Goal: Task Accomplishment & Management: Use online tool/utility

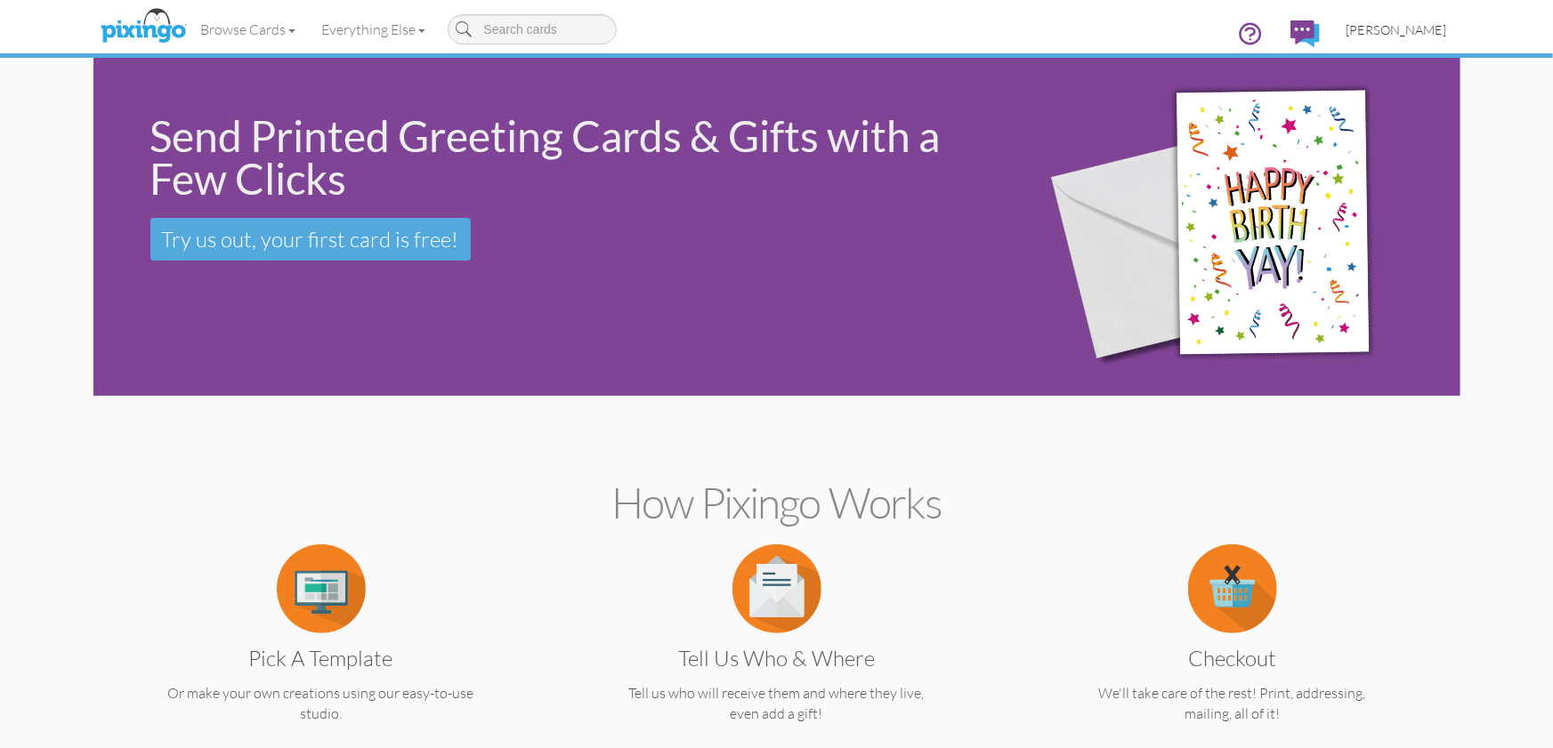
click at [1422, 28] on span "[PERSON_NAME]" at bounding box center [1396, 29] width 101 height 15
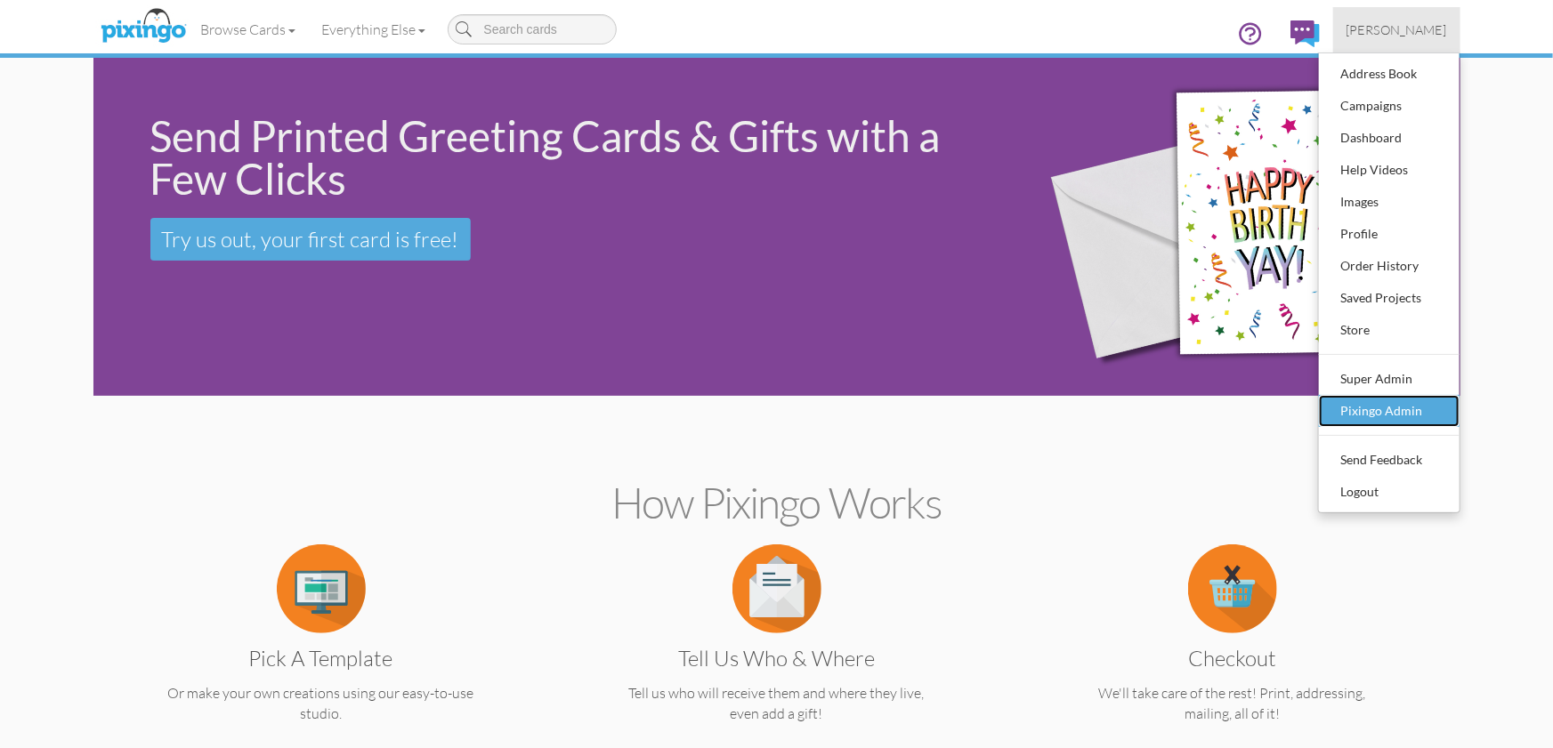
click at [1407, 402] on div "Pixingo Admin" at bounding box center [1388, 411] width 105 height 27
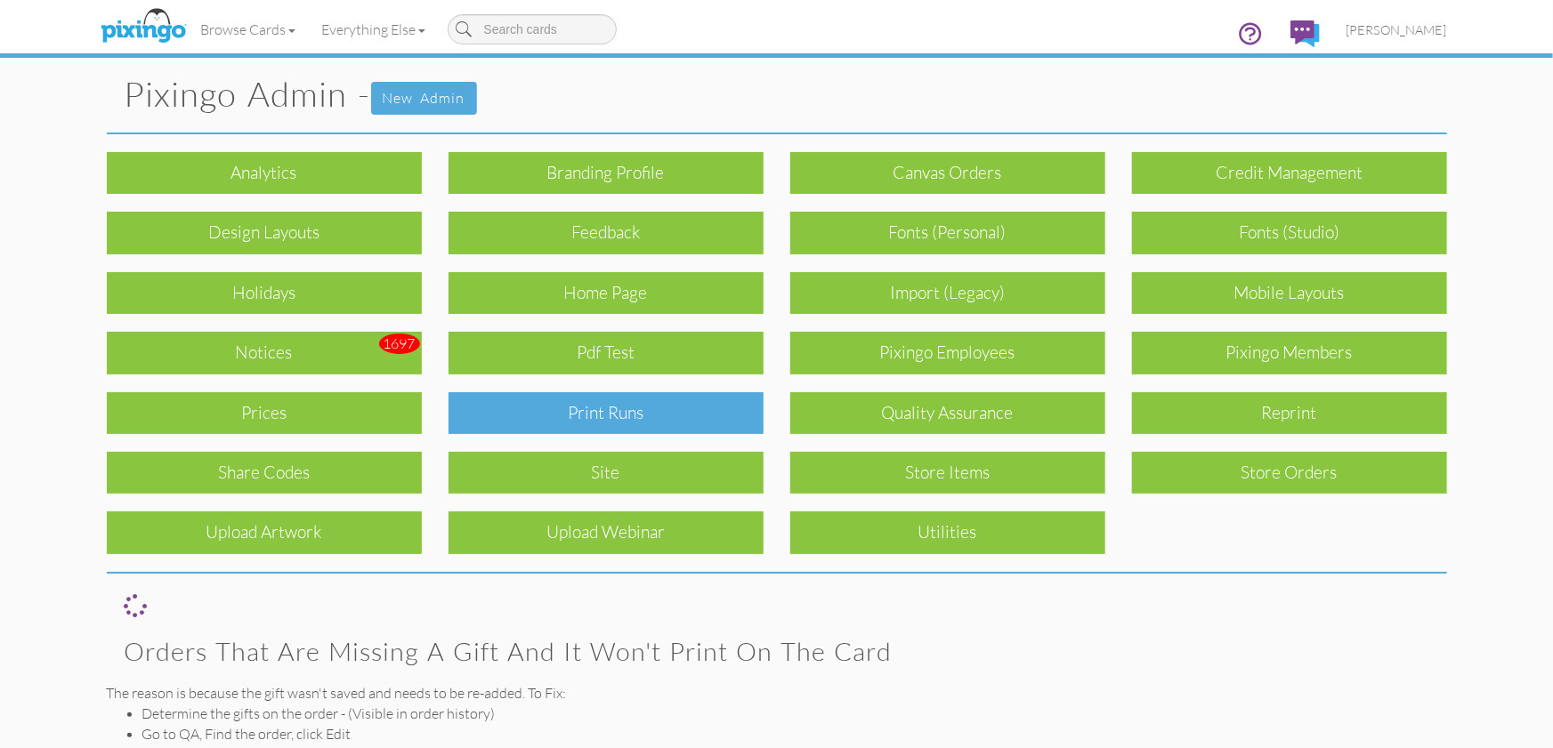
click at [632, 410] on div "Print Runs" at bounding box center [605, 413] width 315 height 42
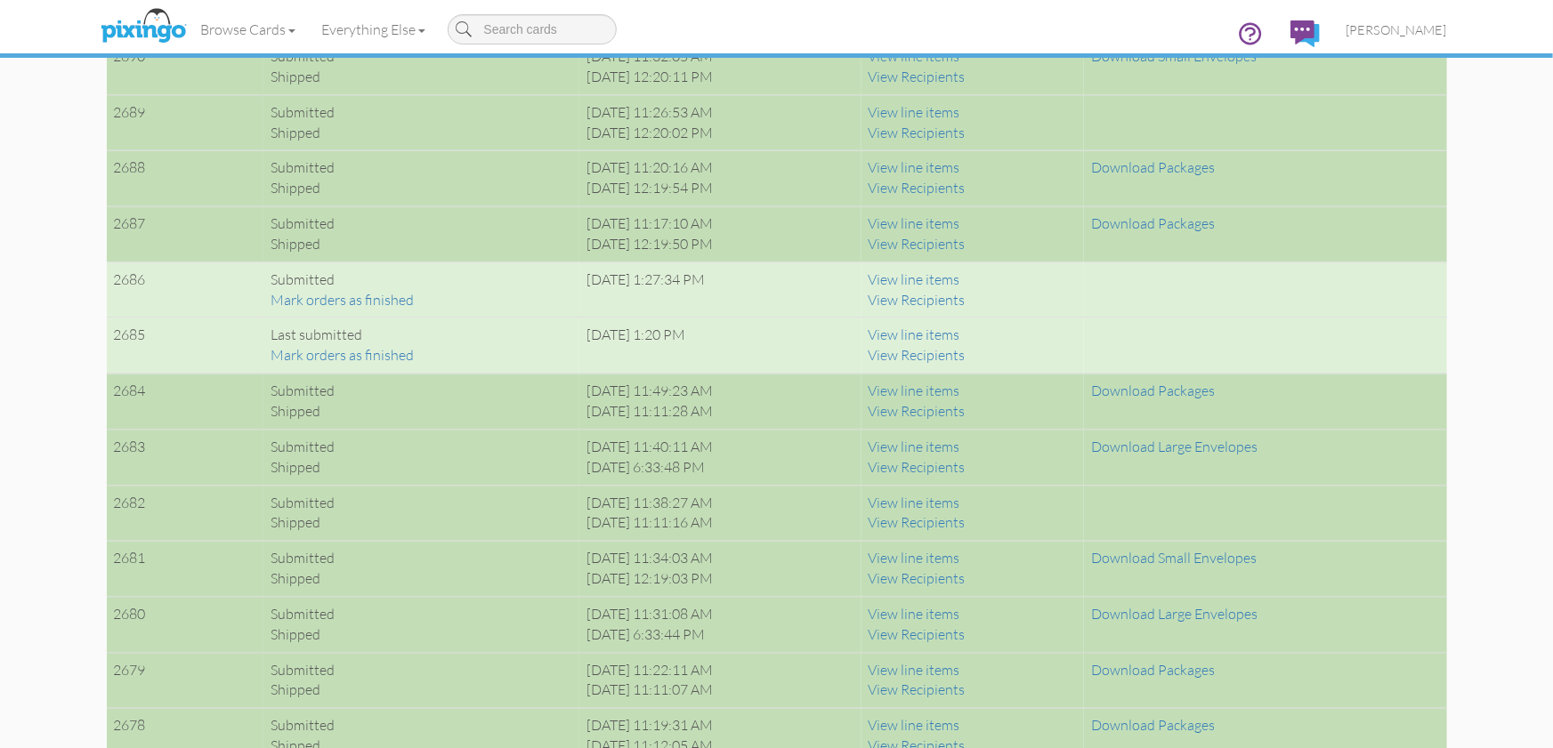
scroll to position [1927, 0]
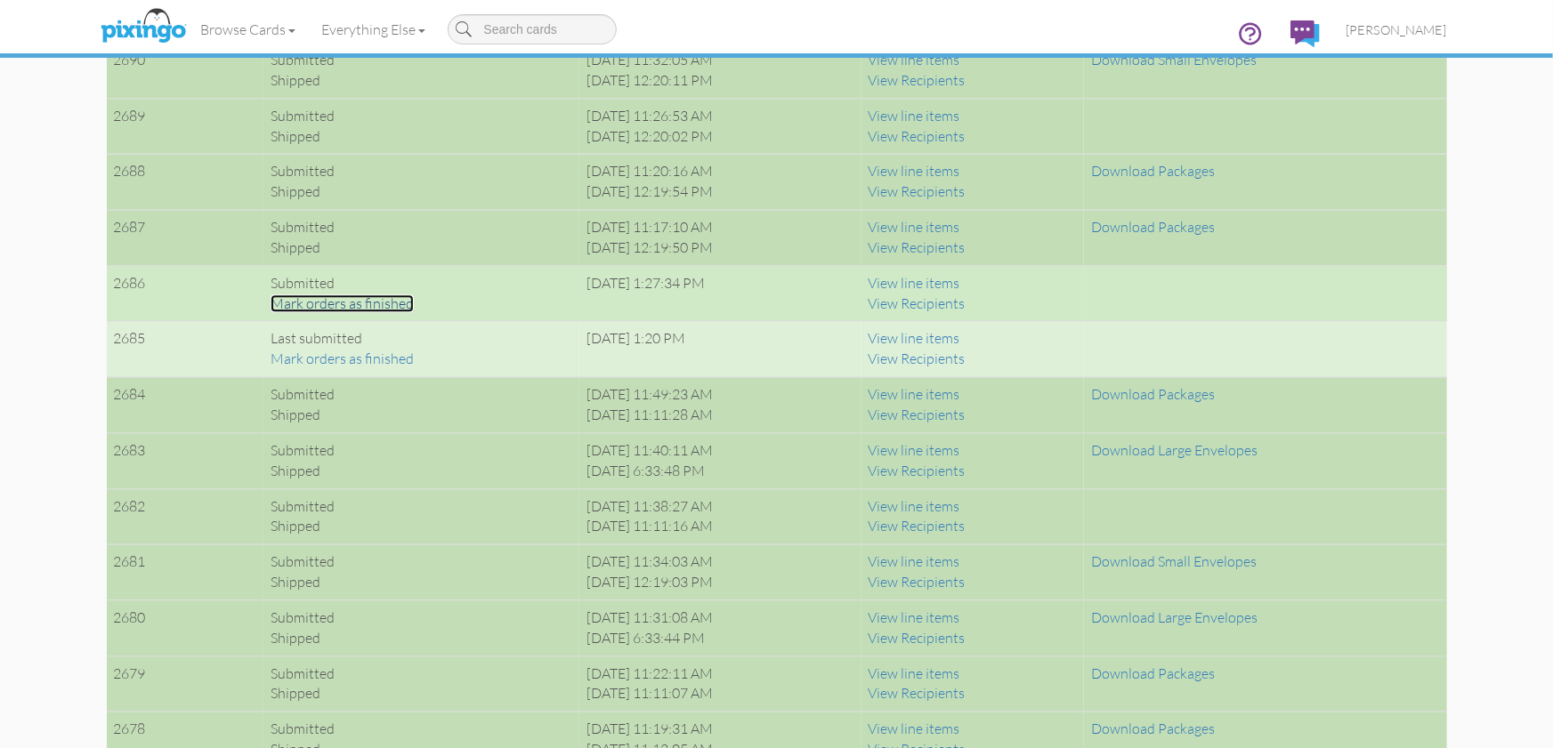
click at [377, 298] on link "Mark orders as finished" at bounding box center [341, 304] width 143 height 18
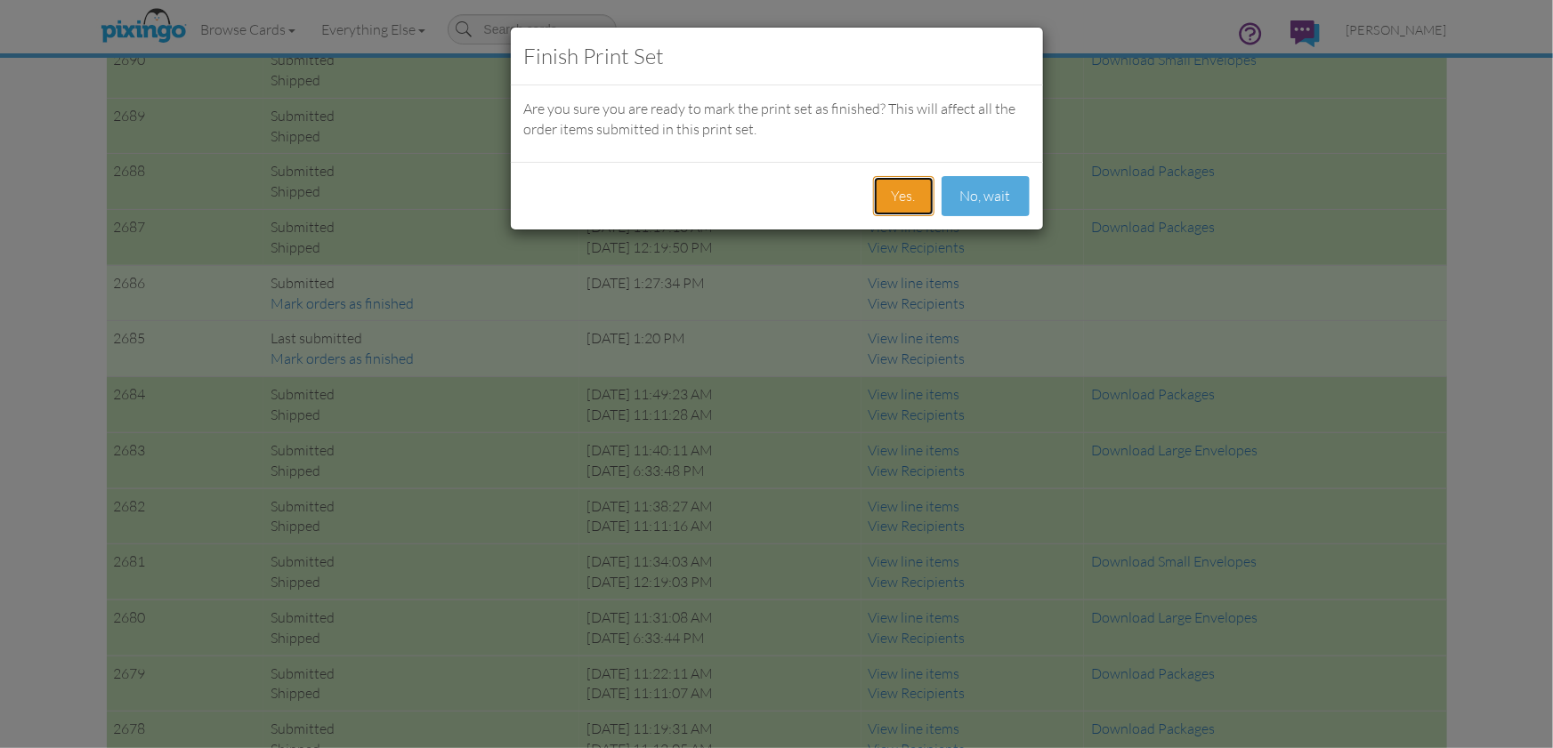
click at [902, 195] on button "Yes." at bounding box center [903, 196] width 61 height 40
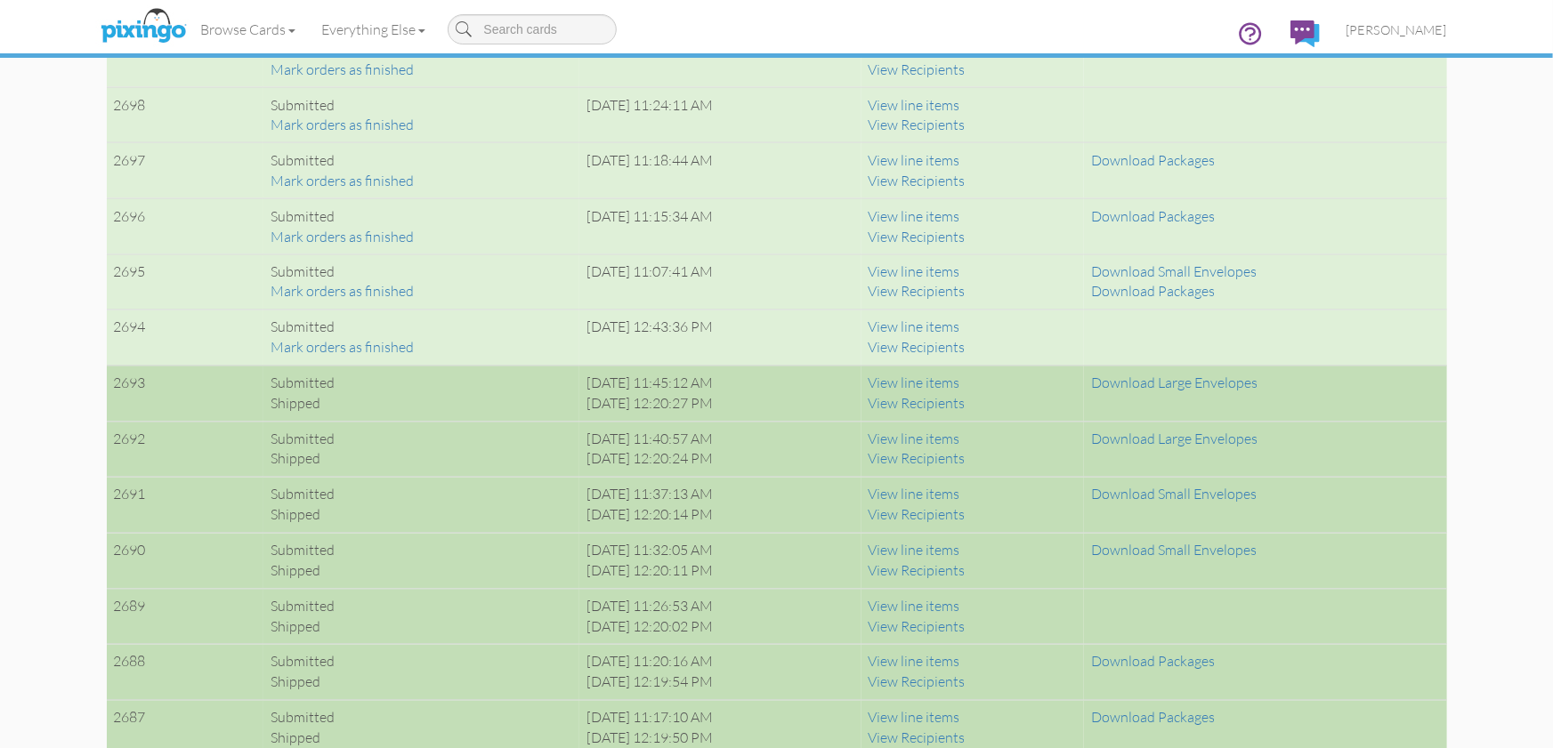
scroll to position [1433, 0]
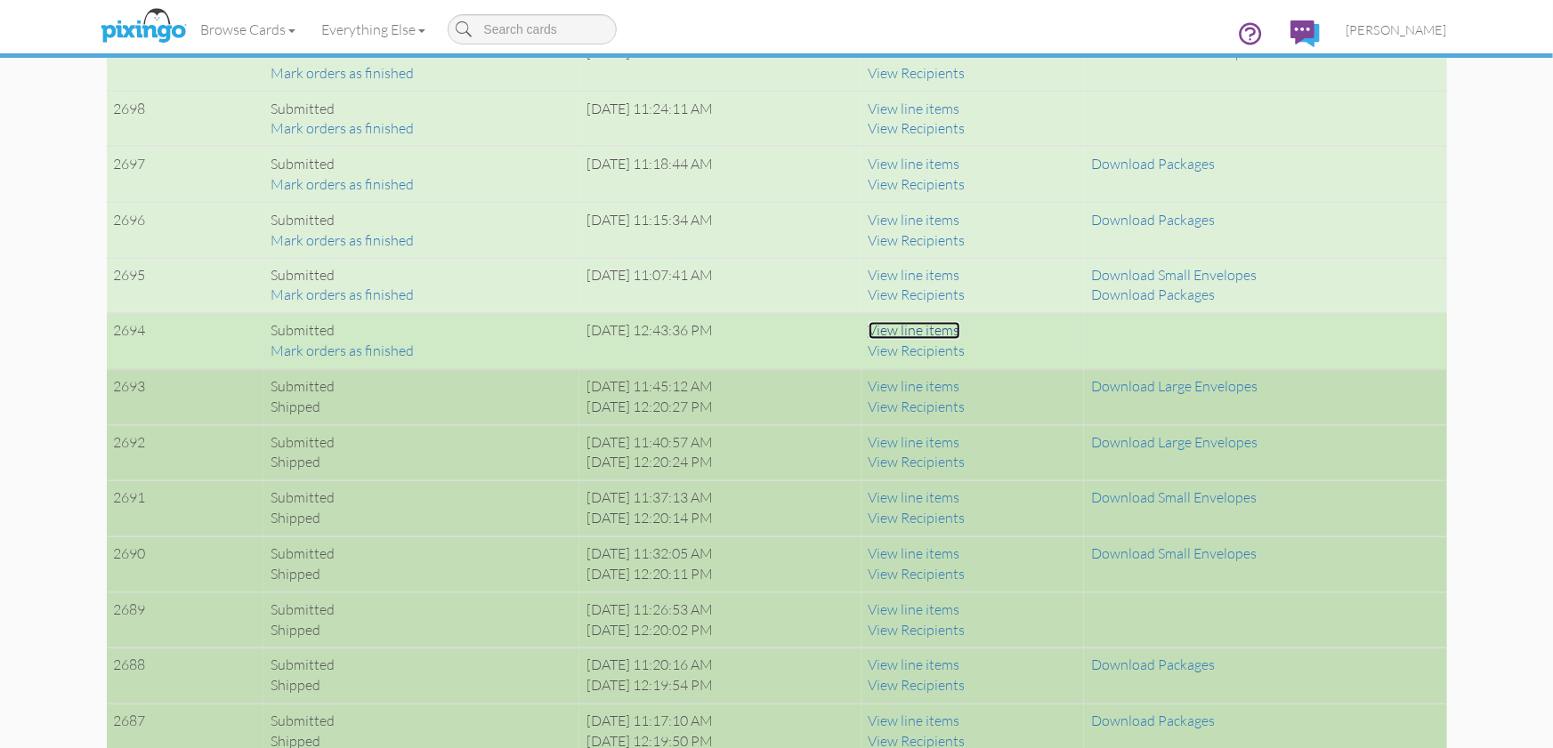
click at [960, 327] on link "View line items" at bounding box center [914, 331] width 92 height 18
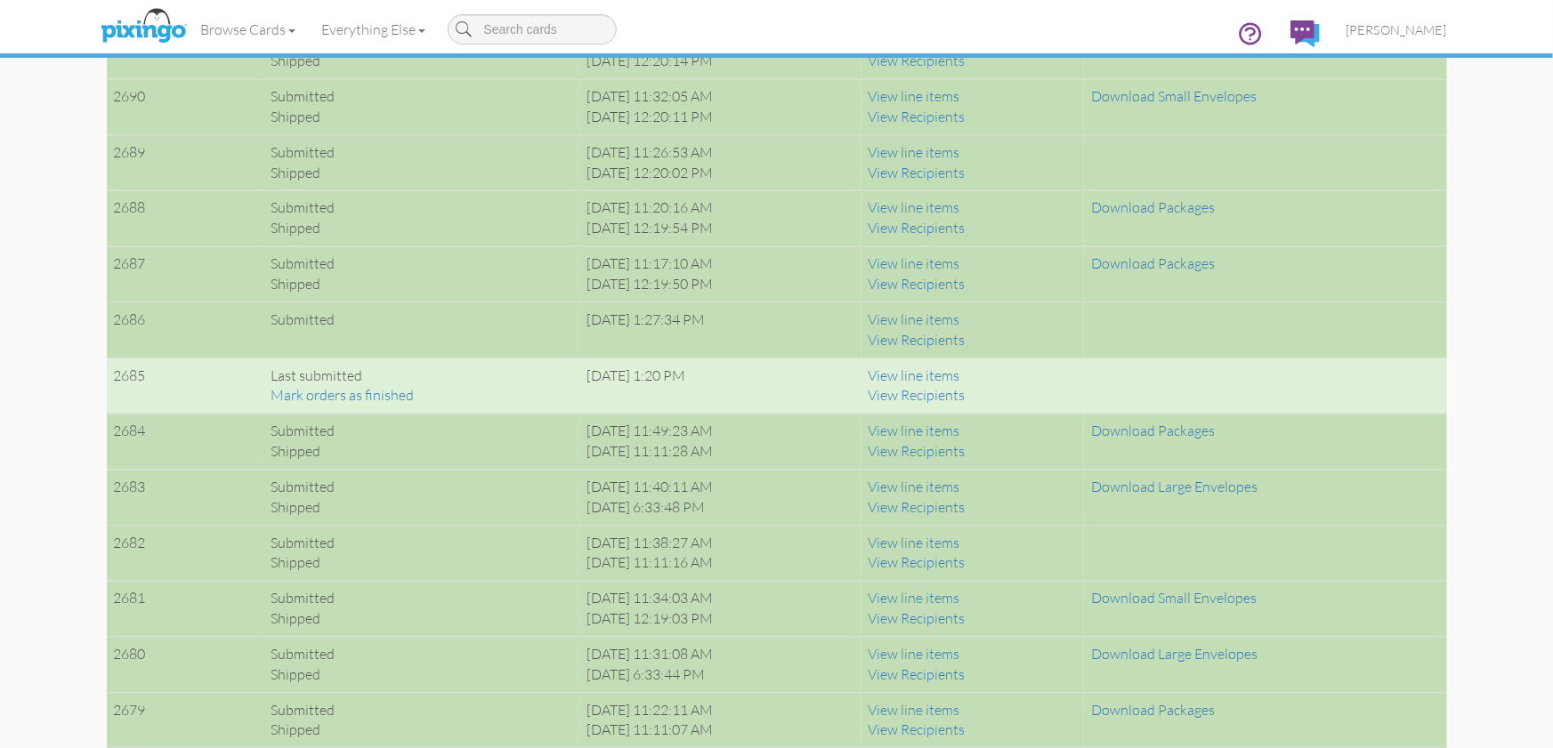
scroll to position [2177, 0]
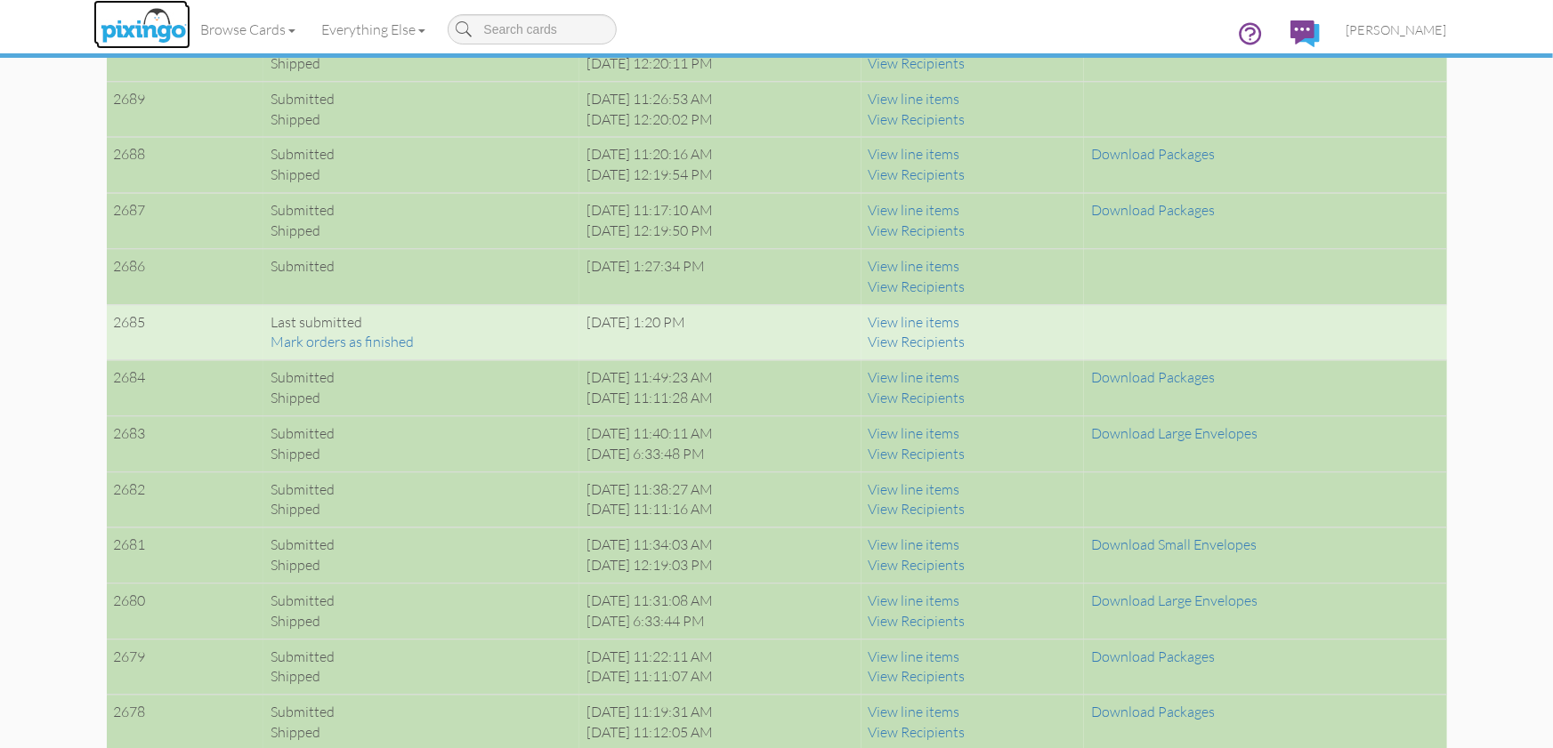
click at [156, 30] on img at bounding box center [143, 26] width 94 height 44
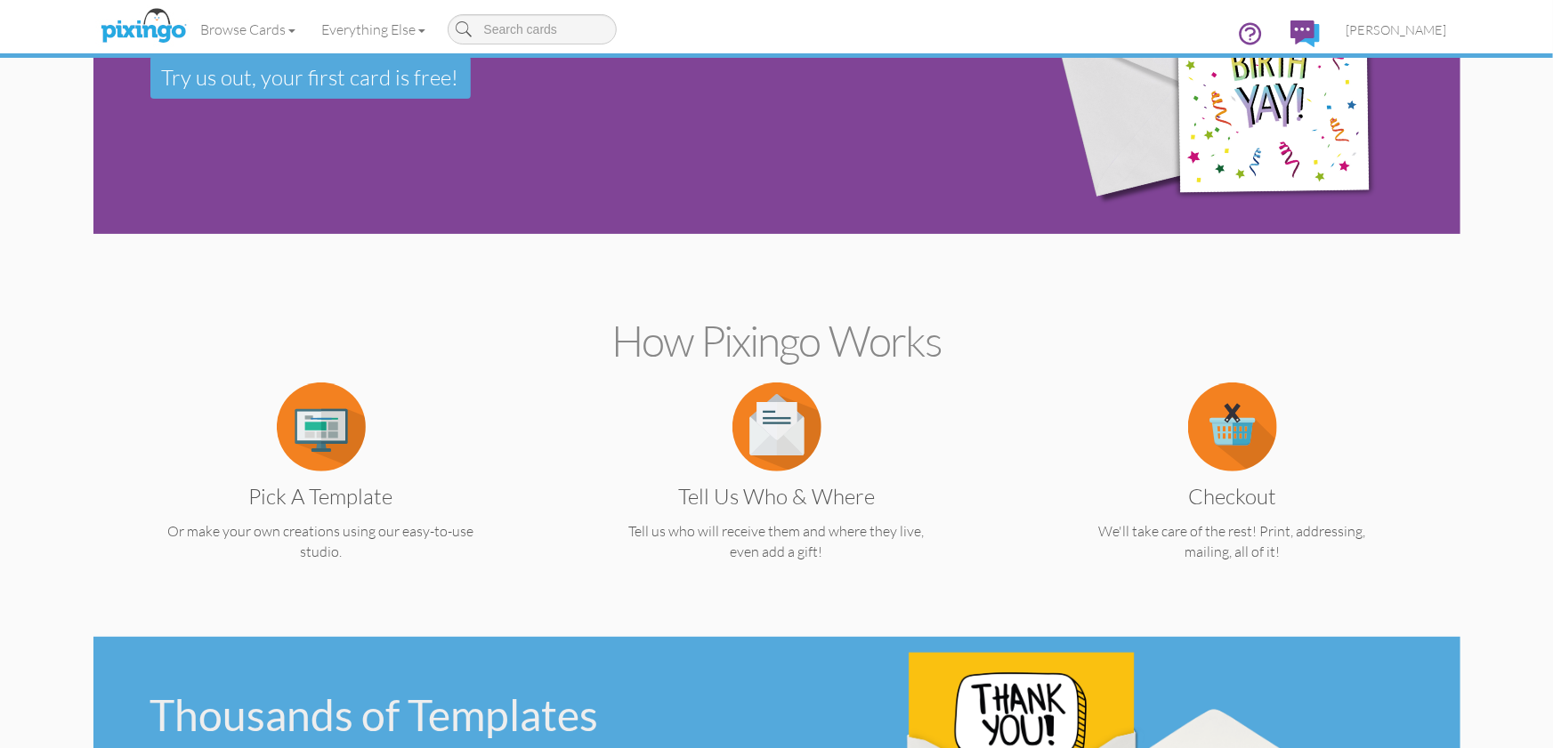
scroll to position [317, 0]
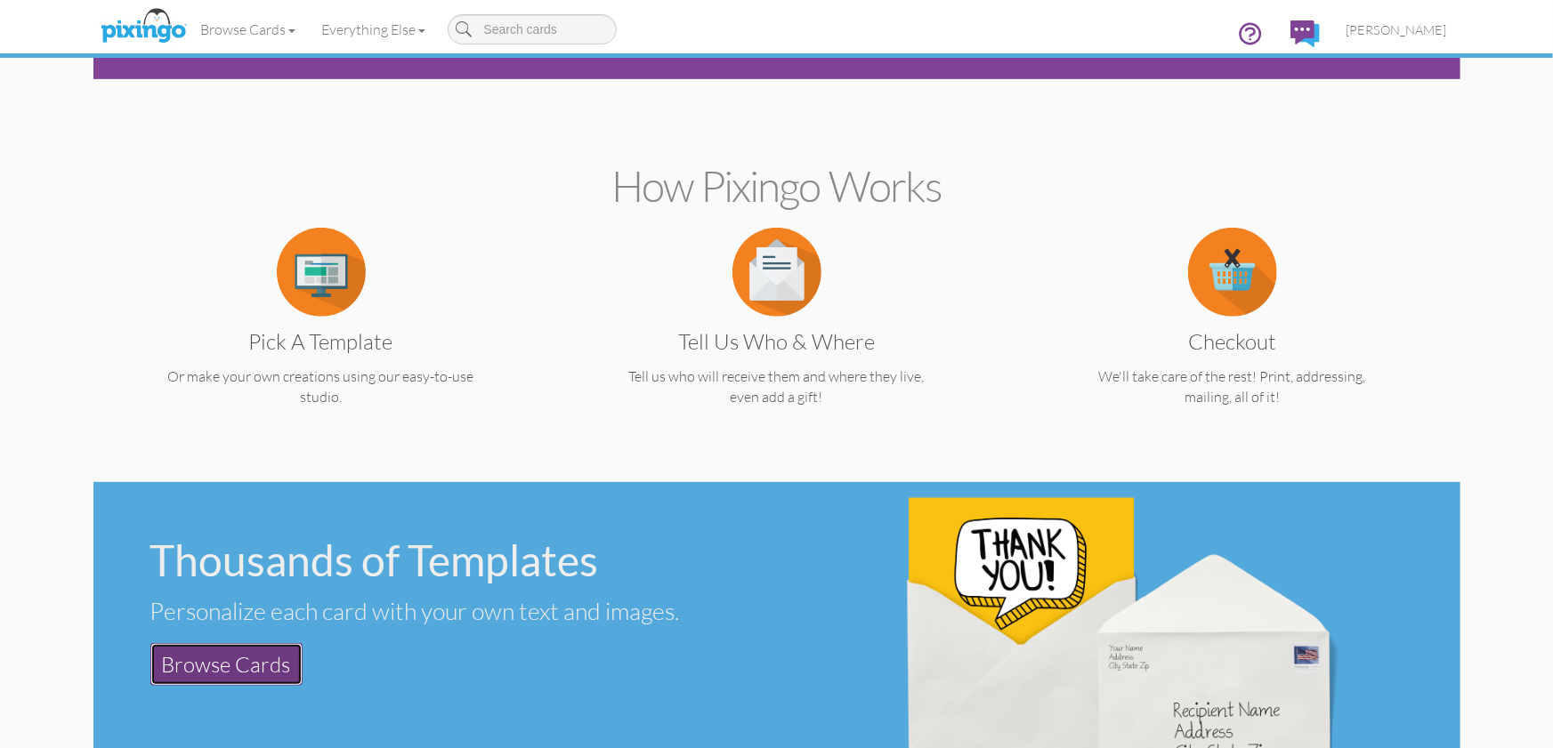
click at [257, 662] on link "Browse Cards" at bounding box center [226, 664] width 152 height 43
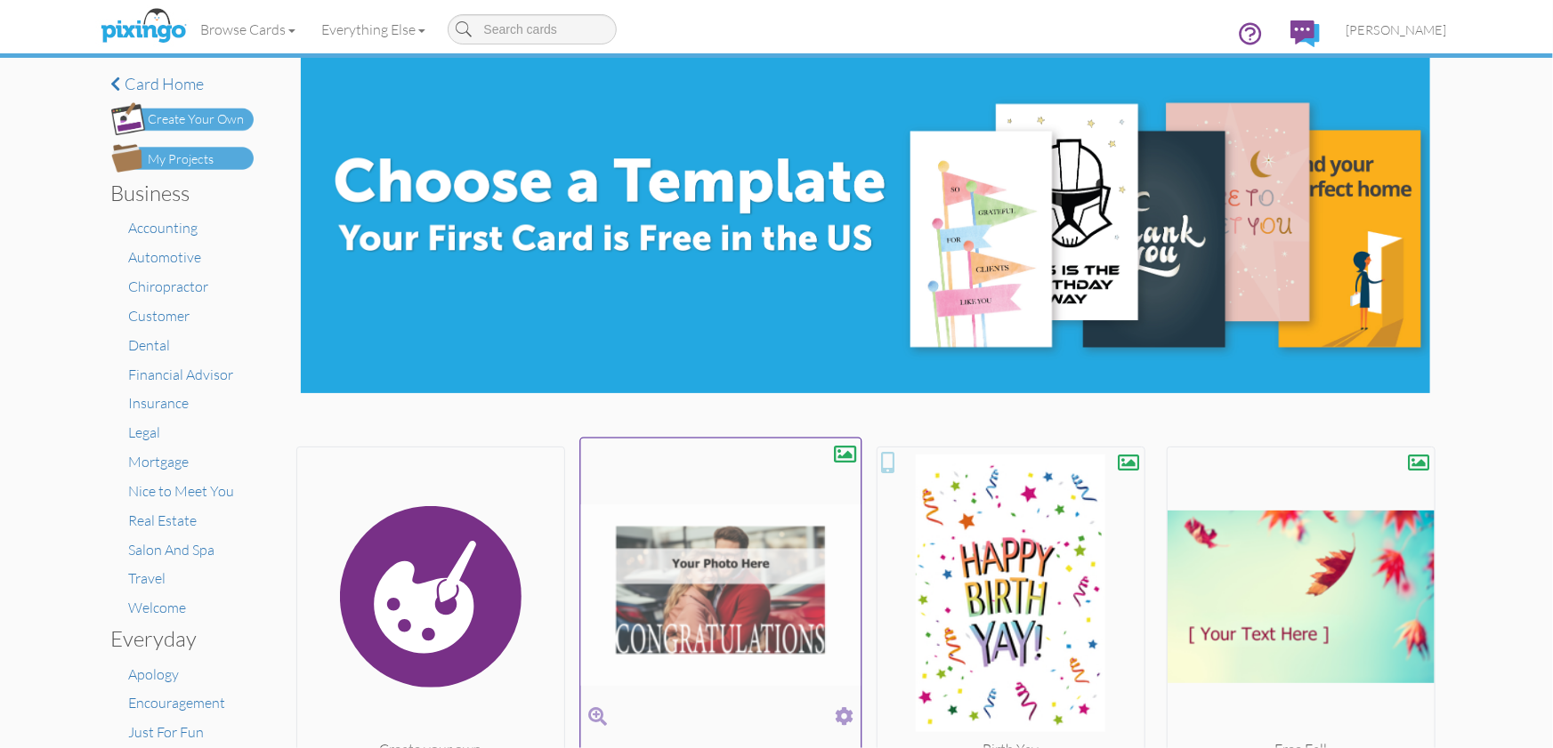
click at [682, 638] on img at bounding box center [720, 595] width 280 height 299
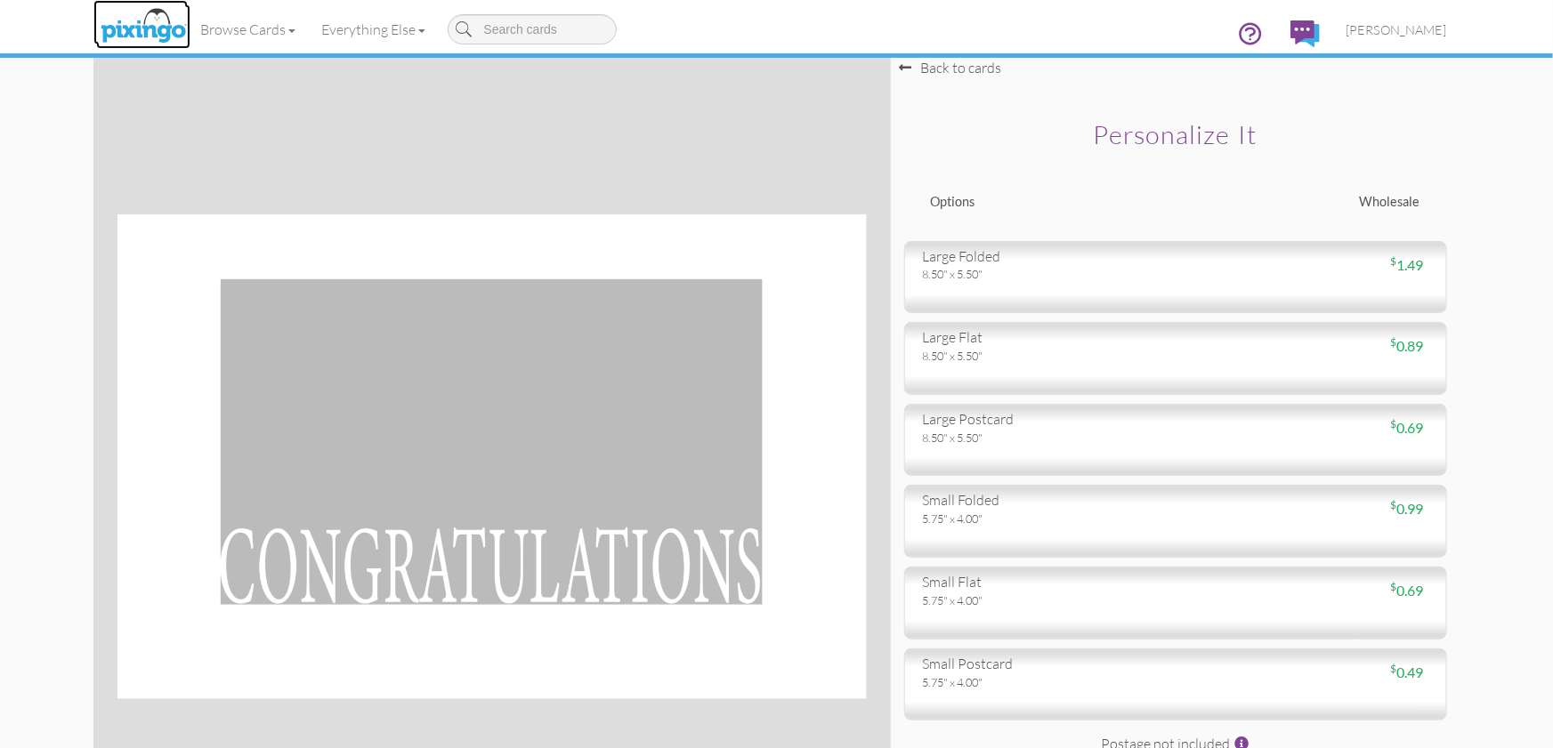
click at [112, 31] on img at bounding box center [143, 26] width 94 height 44
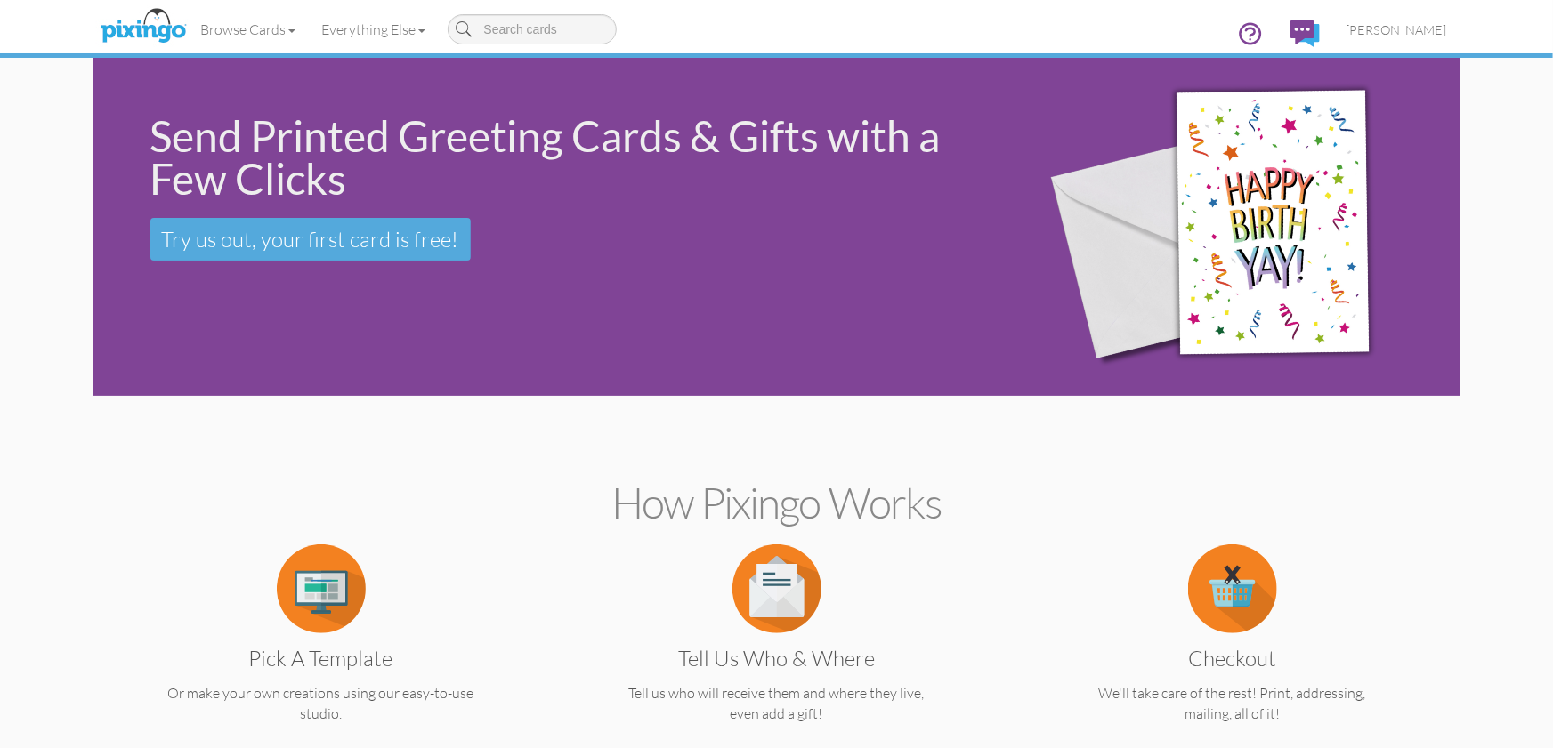
click at [728, 34] on div "Browse Cards Business Accounting Automotive Chiropractor Customer Dental Financ…" at bounding box center [777, 35] width 1340 height 70
